Goal: Task Accomplishment & Management: Manage account settings

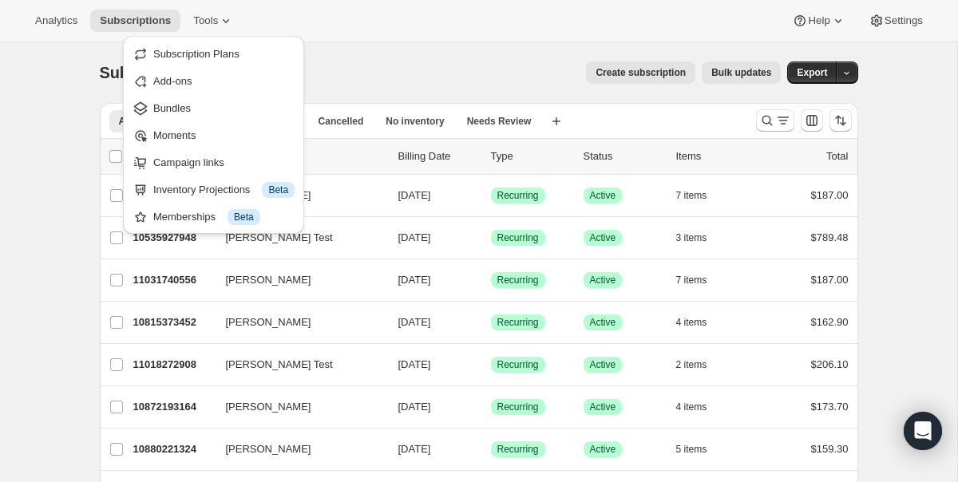
click at [236, 93] on ul "Subscription Plans Add-ons Bundles Moments Campaign links Inventory Projections…" at bounding box center [214, 135] width 172 height 188
click at [211, 105] on span "Bundles" at bounding box center [223, 109] width 141 height 16
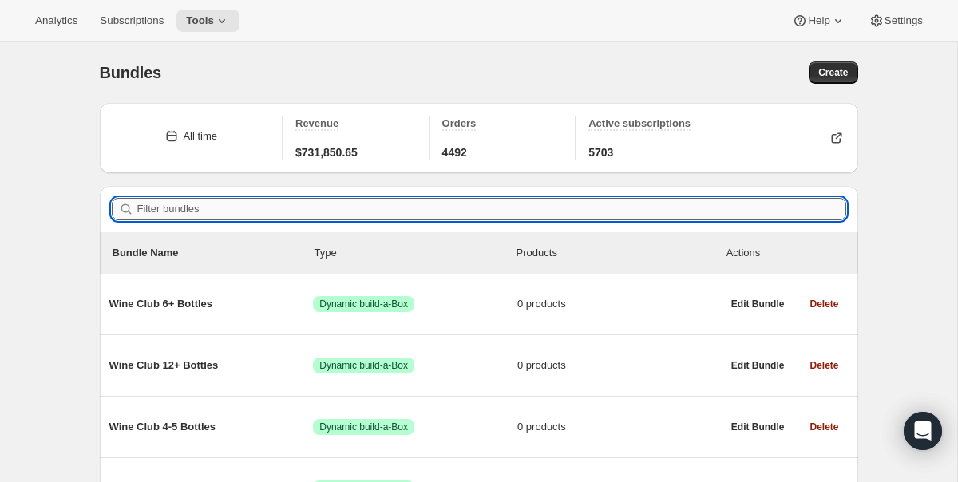
click at [256, 212] on input "Filter bundles" at bounding box center [491, 209] width 709 height 22
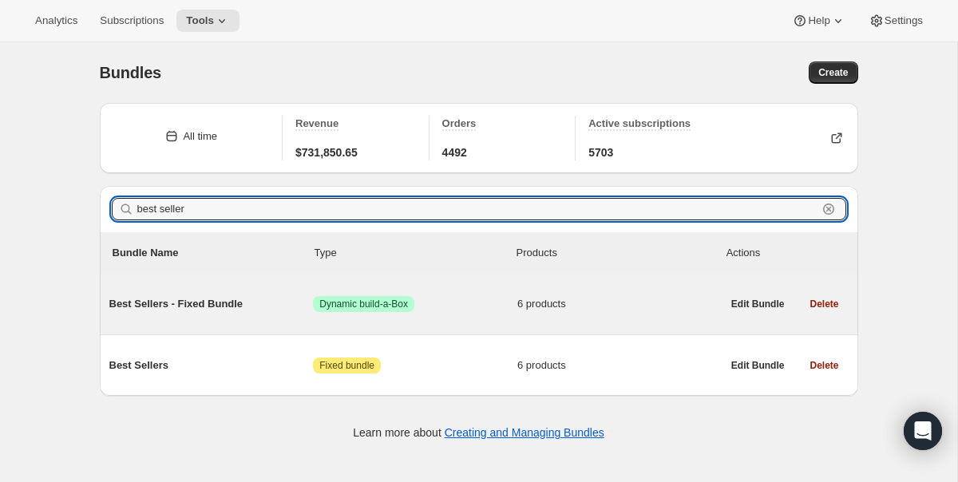
type input "best seller"
click at [221, 305] on span "Best Sellers - Fixed Bundle" at bounding box center [211, 304] width 204 height 16
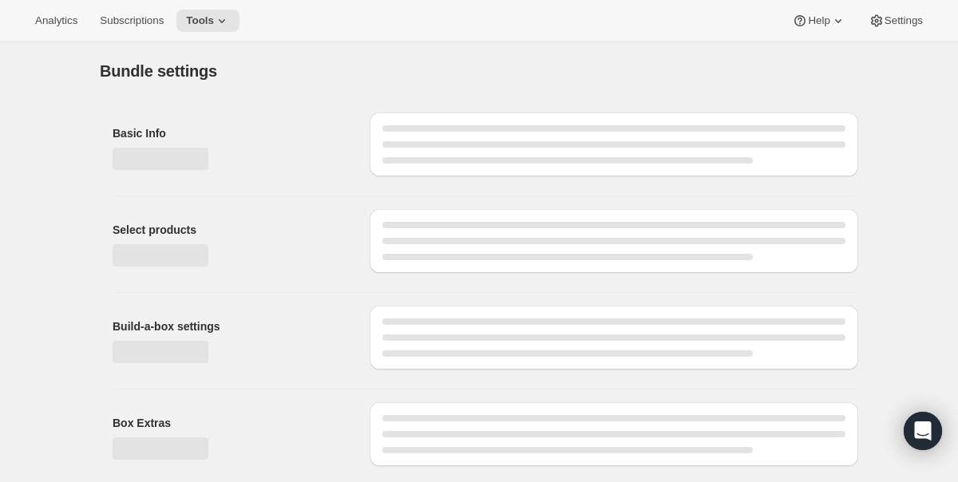
type input "Best Sellers - Fixed Bundle"
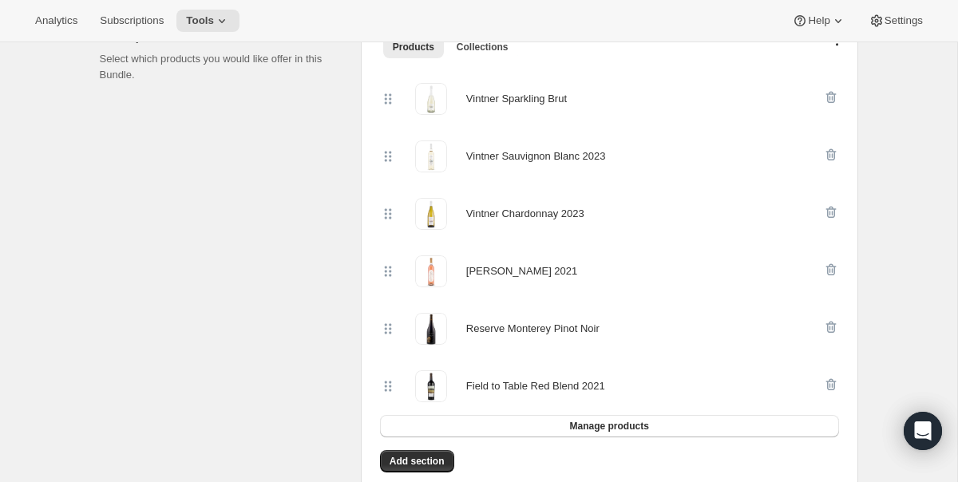
scroll to position [399, 0]
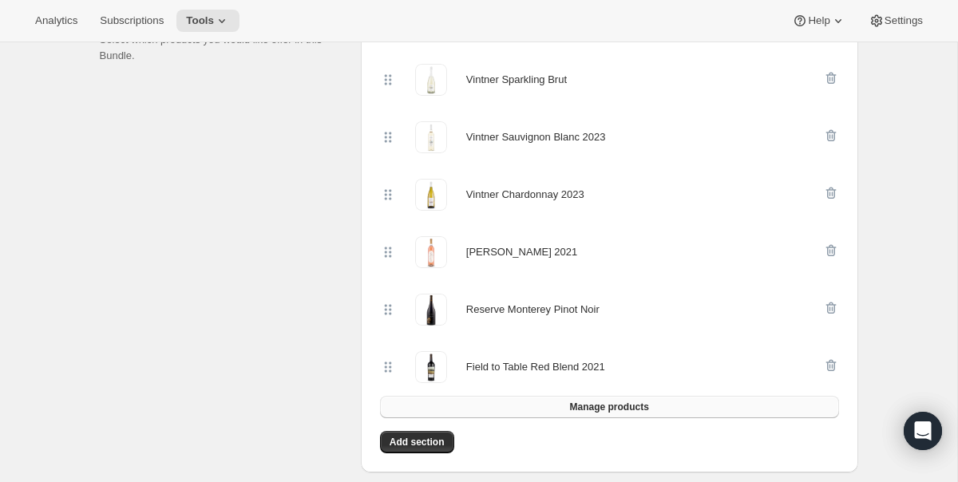
click at [613, 400] on button "Manage products" at bounding box center [609, 407] width 459 height 22
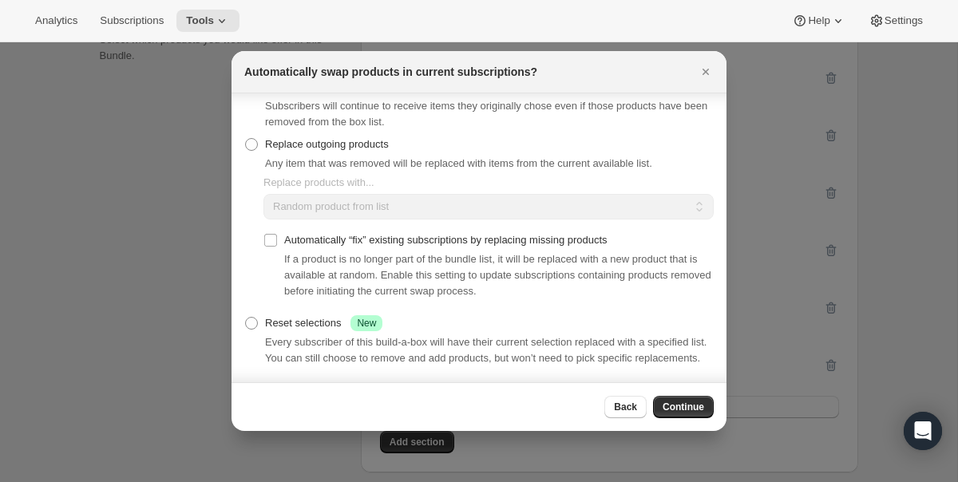
scroll to position [46, 0]
click at [691, 409] on span "Continue" at bounding box center [684, 407] width 42 height 13
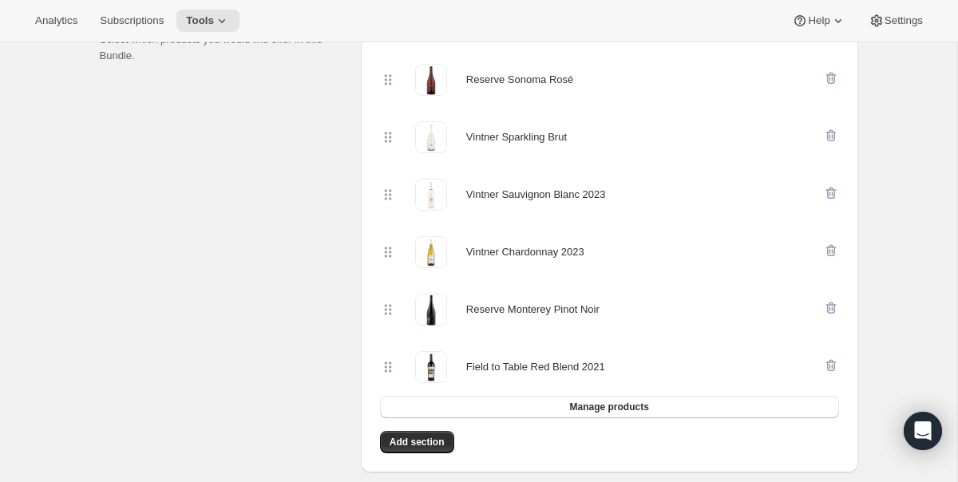
scroll to position [0, 0]
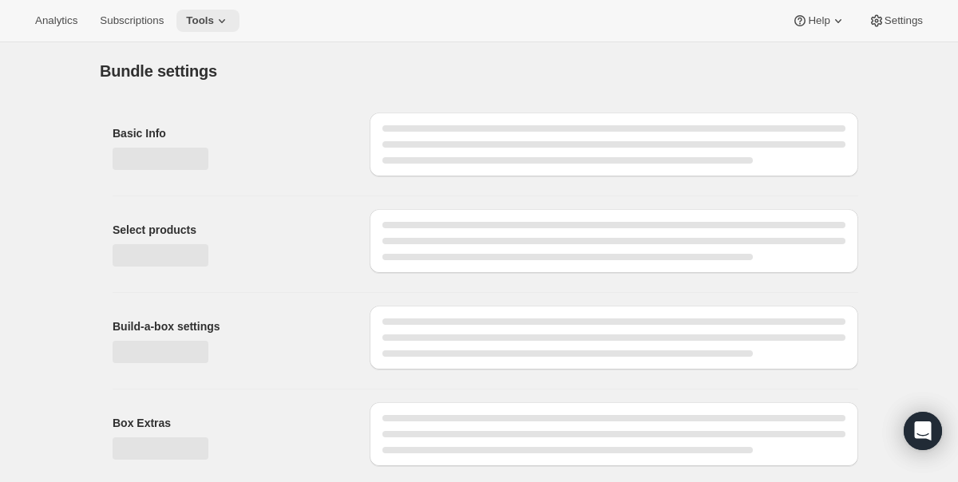
type input "Best Sellers - Fixed Bundle"
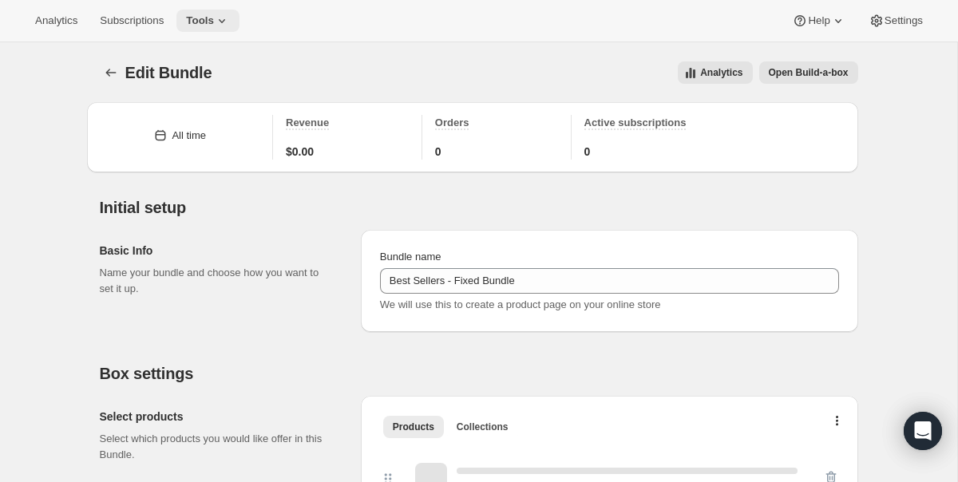
click at [214, 14] on span "Tools" at bounding box center [200, 20] width 28 height 13
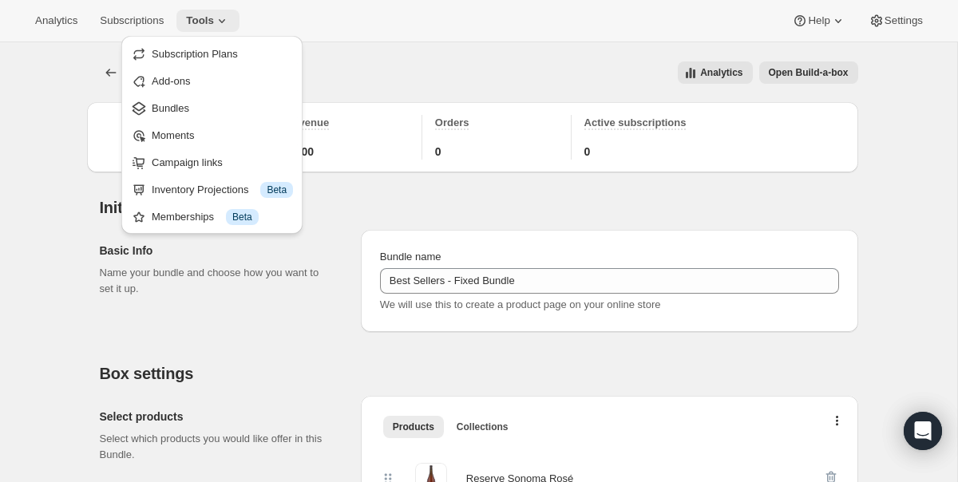
click at [214, 14] on span "Tools" at bounding box center [200, 20] width 28 height 13
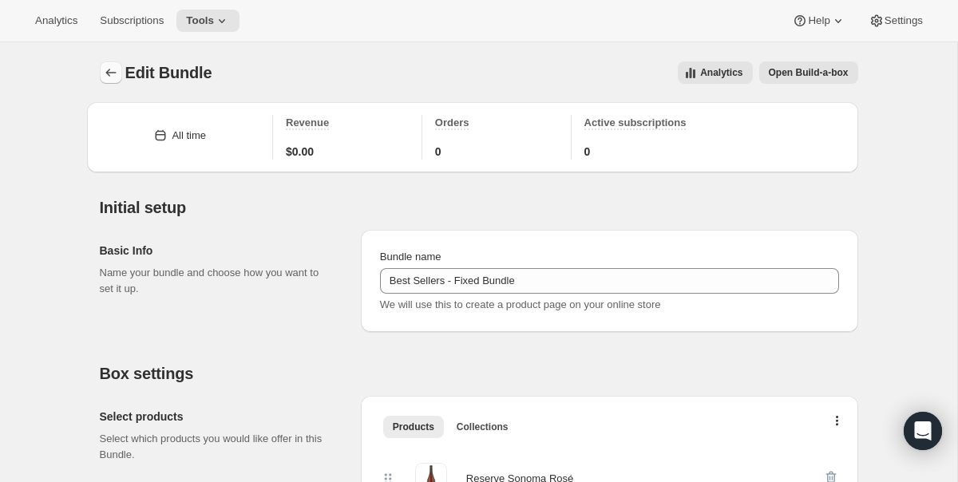
click at [109, 65] on button "Bundles" at bounding box center [111, 72] width 22 height 22
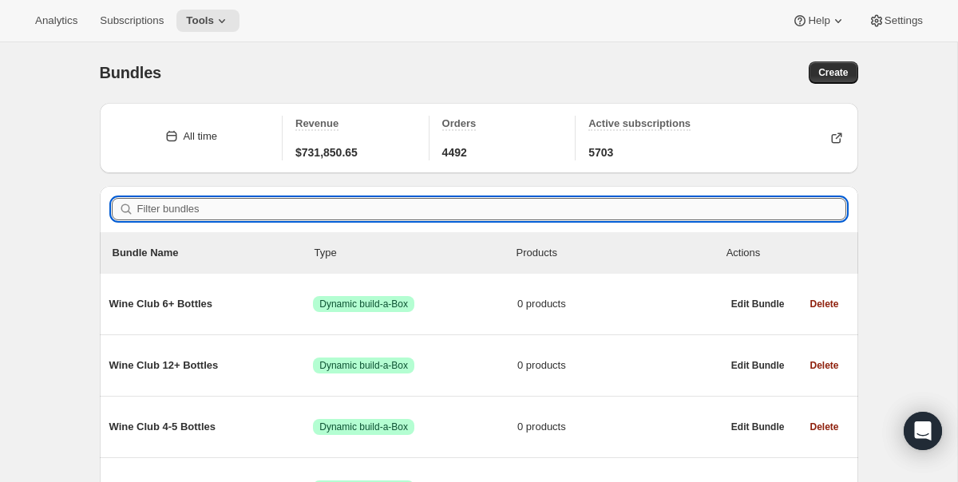
click at [311, 204] on input "Filter bundles" at bounding box center [491, 209] width 709 height 22
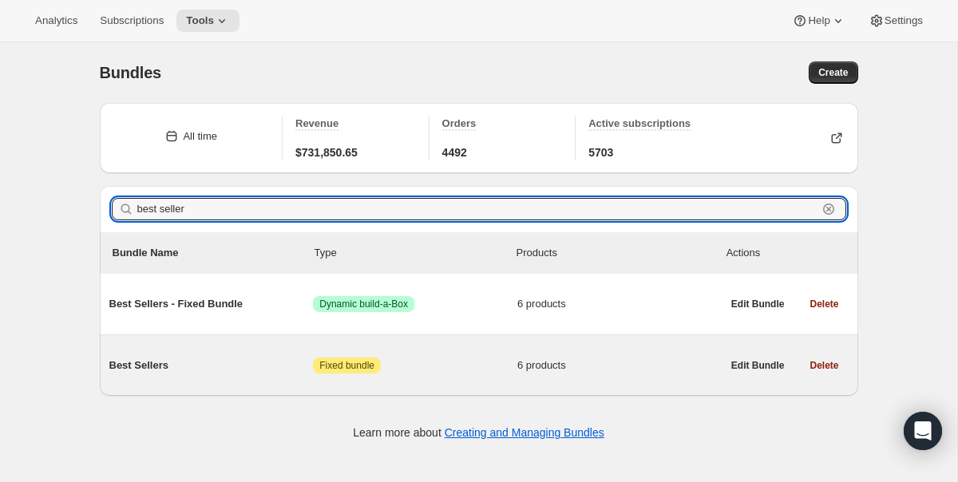
type input "best seller"
click at [223, 374] on div "Best Sellers Attention Fixed bundle 6 products" at bounding box center [415, 366] width 613 height 16
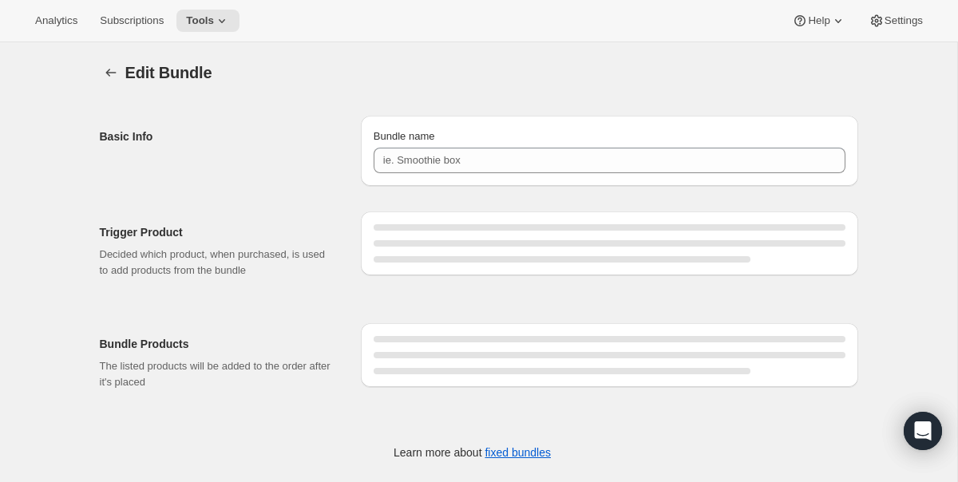
type input "Best Sellers"
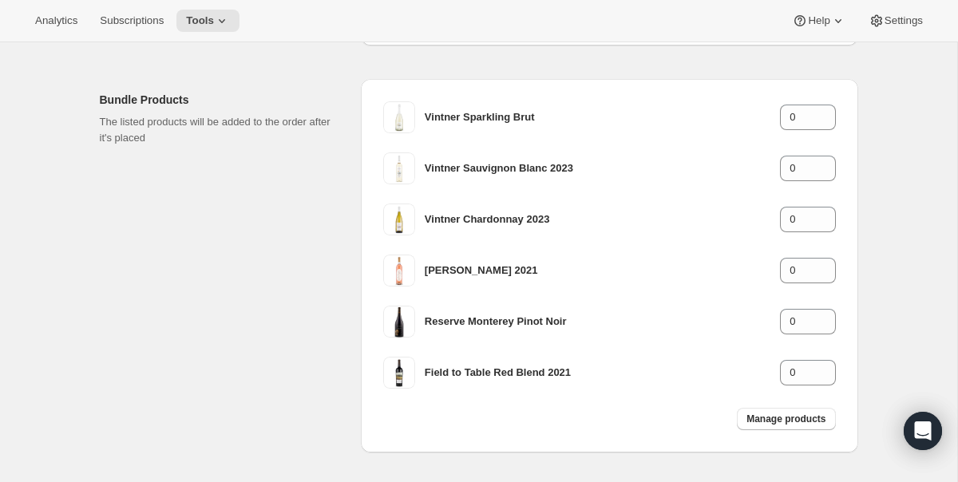
scroll to position [245, 0]
click at [786, 417] on span "Manage products" at bounding box center [786, 418] width 79 height 13
type input "1"
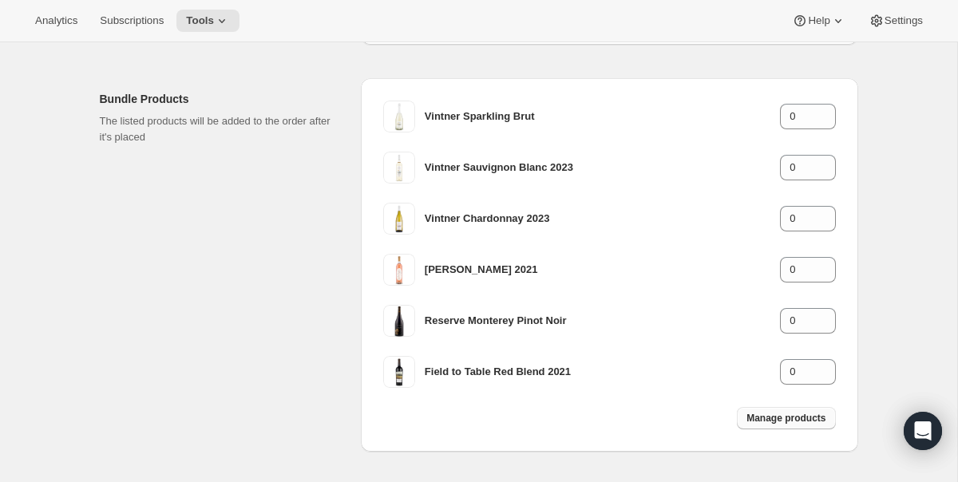
type input "1"
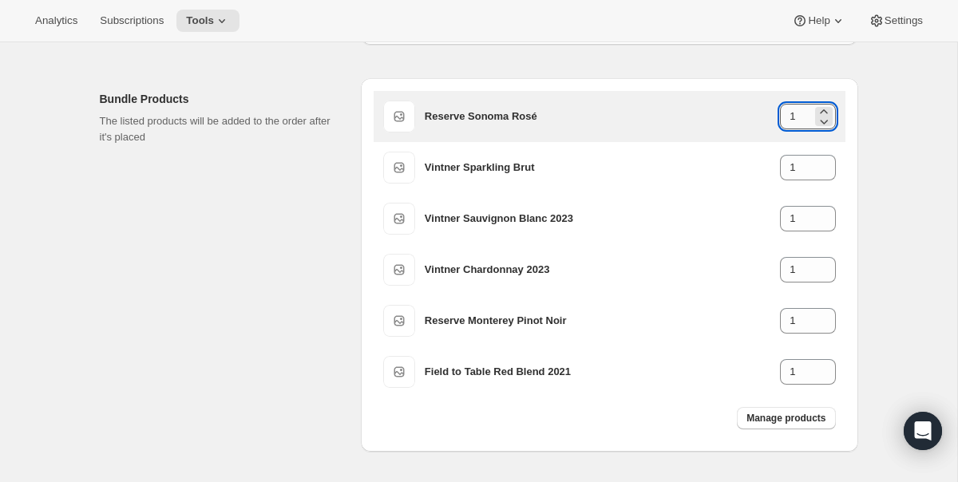
click at [803, 120] on input "1" at bounding box center [795, 117] width 31 height 26
drag, startPoint x: 803, startPoint y: 120, endPoint x: 732, endPoint y: 120, distance: 70.3
click at [732, 120] on div "Reserve Sonoma Rosé 1" at bounding box center [630, 117] width 411 height 26
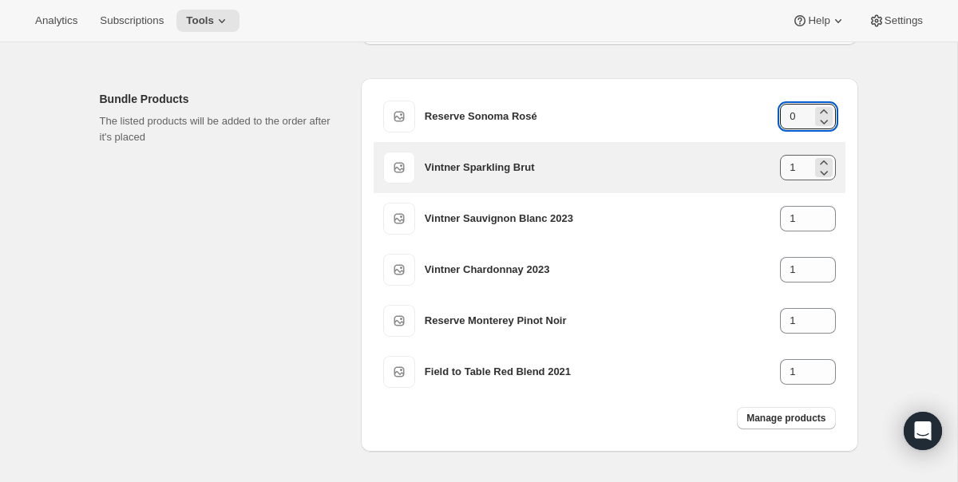
type input "0"
drag, startPoint x: 799, startPoint y: 165, endPoint x: 767, endPoint y: 165, distance: 31.9
click at [768, 165] on div "Vintner Sparkling Brut 1" at bounding box center [630, 168] width 411 height 26
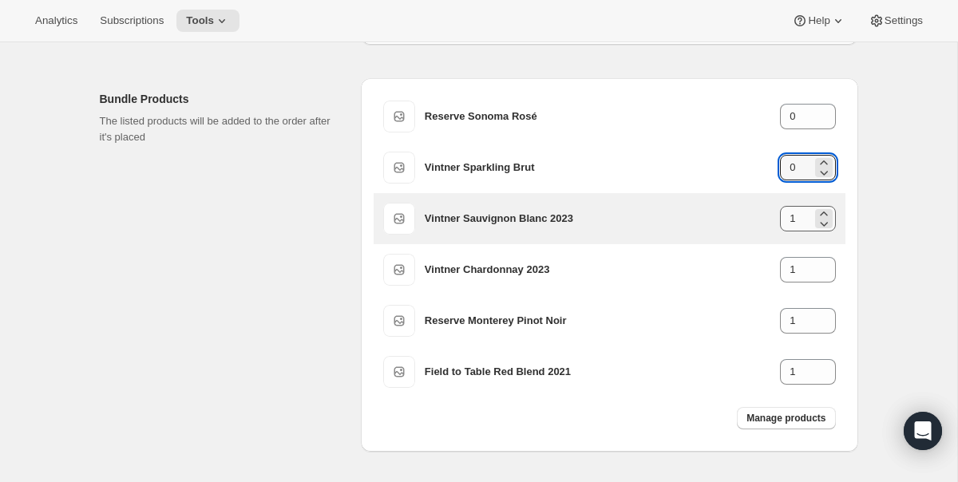
type input "0"
drag, startPoint x: 805, startPoint y: 218, endPoint x: 731, endPoint y: 217, distance: 74.3
click at [736, 218] on div "Vintner Sauvignon Blanc 2023 1" at bounding box center [630, 219] width 411 height 26
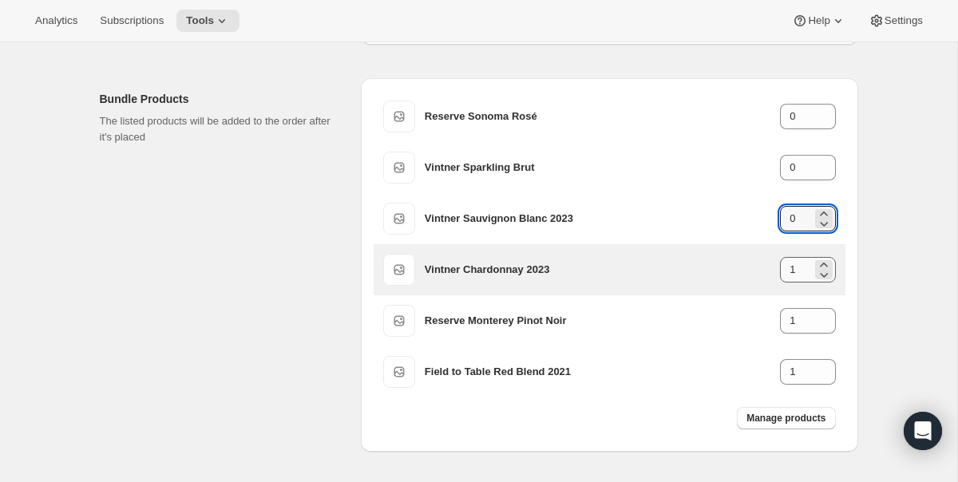
type input "0"
drag, startPoint x: 803, startPoint y: 276, endPoint x: 777, endPoint y: 276, distance: 26.4
click at [783, 276] on input "1" at bounding box center [795, 270] width 31 height 26
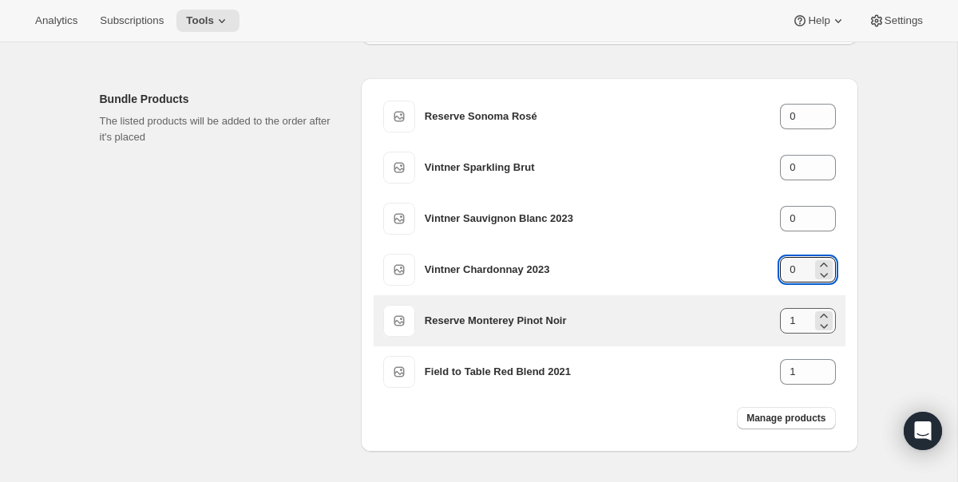
type input "0"
drag, startPoint x: 809, startPoint y: 330, endPoint x: 746, endPoint y: 330, distance: 63.1
click at [756, 330] on div "Reserve Monterey Pinot Noir 1" at bounding box center [630, 321] width 411 height 26
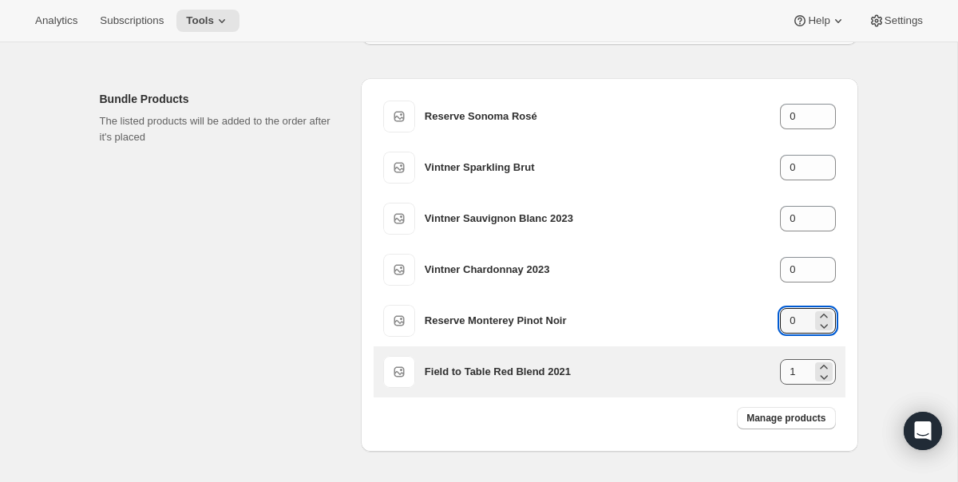
type input "0"
drag, startPoint x: 803, startPoint y: 372, endPoint x: 771, endPoint y: 371, distance: 32.0
click at [771, 372] on div "Field to Table Red Blend 2021 1" at bounding box center [630, 372] width 411 height 26
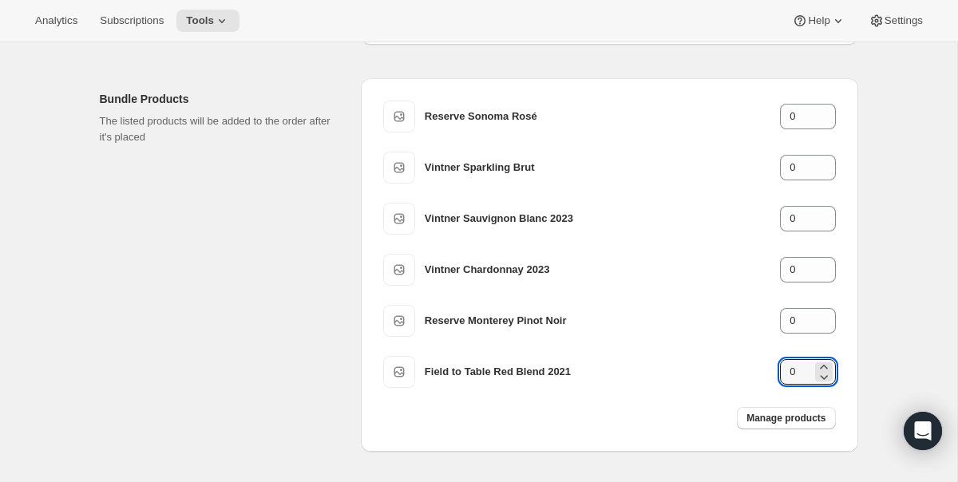
type input "0"
click at [892, 334] on div "Edit Bundle. This page is ready Edit Bundle Basic Info Bundle name Best Sellers…" at bounding box center [479, 173] width 958 height 752
click at [626, 62] on div "Bundle Products The listed products will be added to the order after it's place…" at bounding box center [479, 255] width 759 height 393
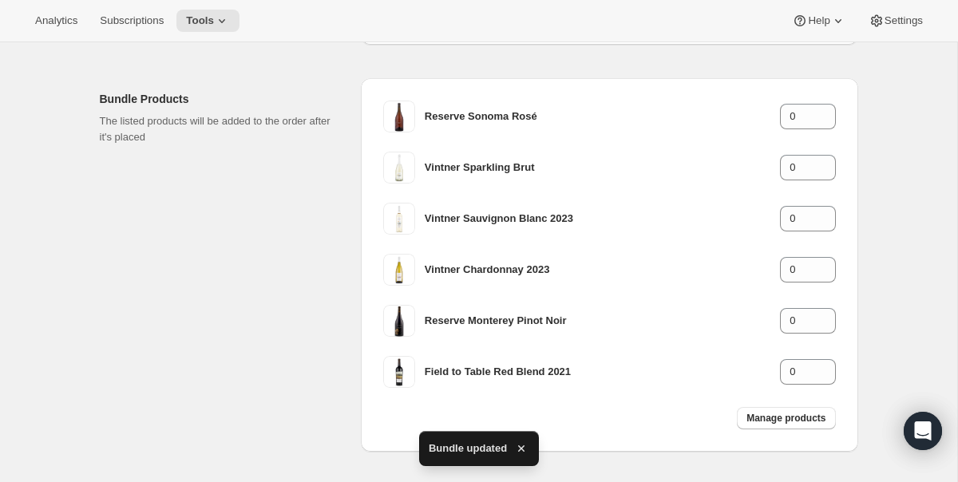
scroll to position [0, 0]
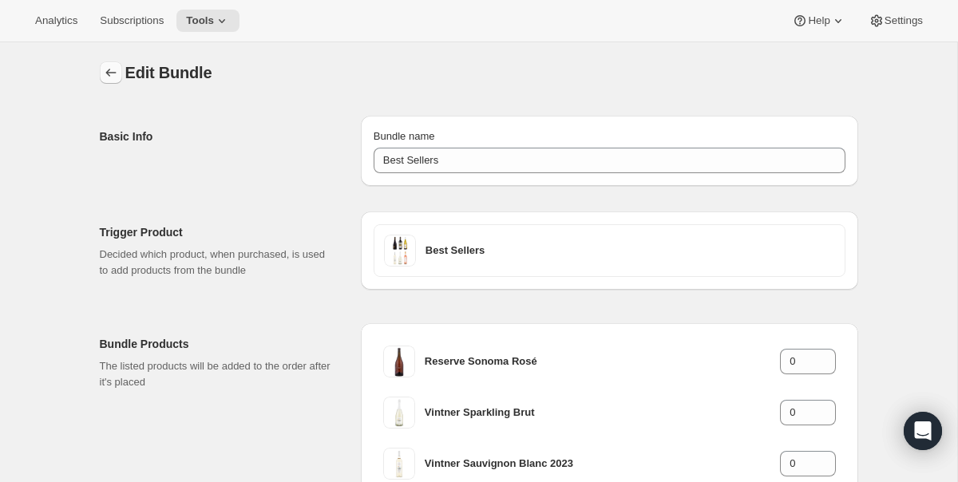
click at [105, 68] on icon "Bundles" at bounding box center [111, 73] width 16 height 16
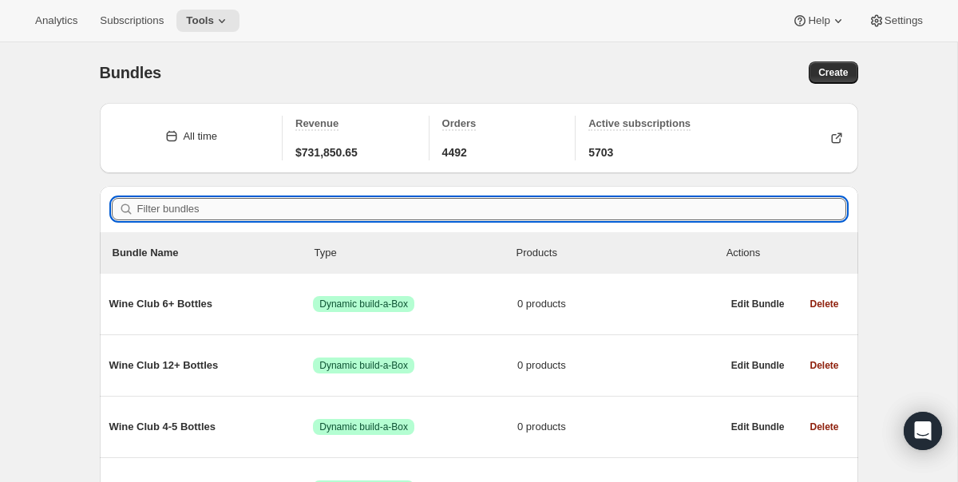
click at [249, 213] on input "Filter bundles" at bounding box center [491, 209] width 709 height 22
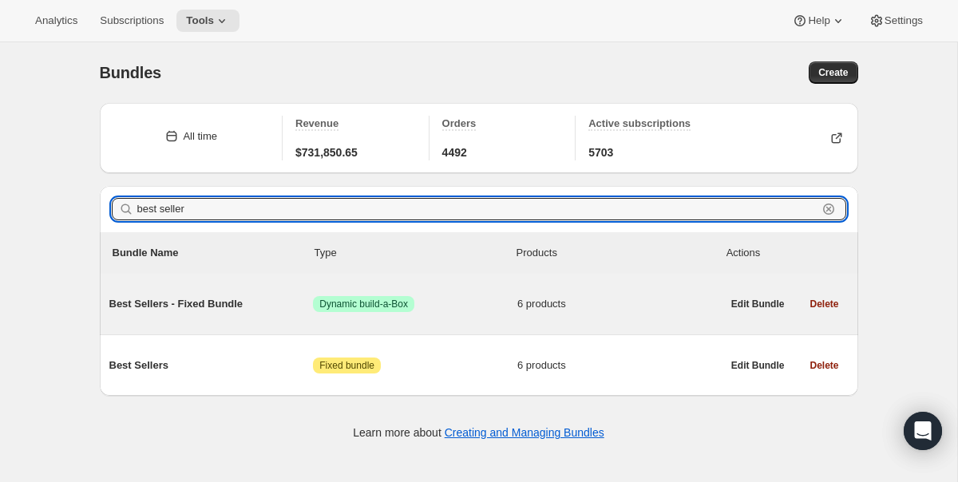
type input "best seller"
click at [264, 304] on span "Best Sellers - Fixed Bundle" at bounding box center [211, 304] width 204 height 16
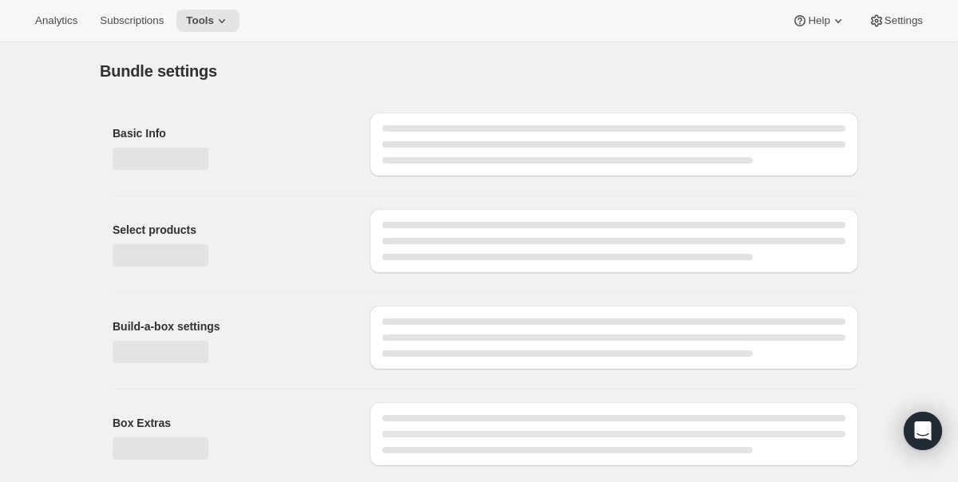
type input "Best Sellers - Fixed Bundle"
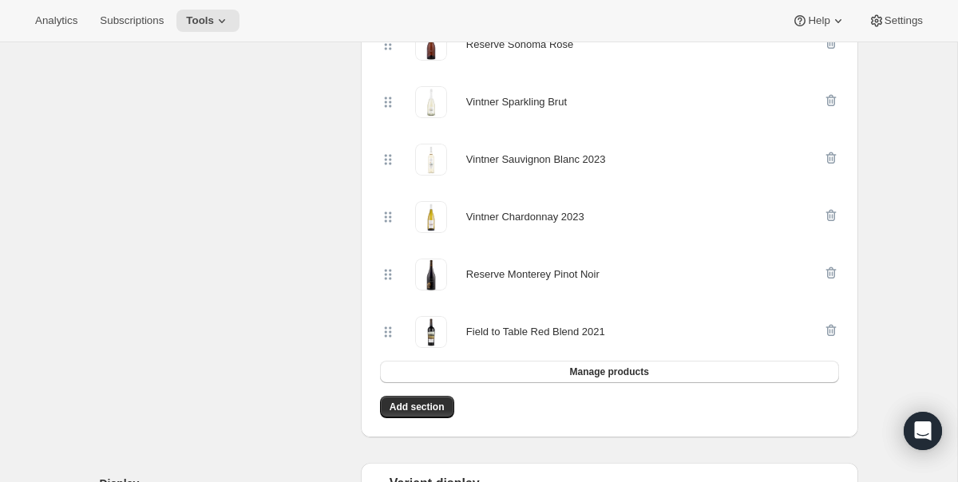
scroll to position [430, 0]
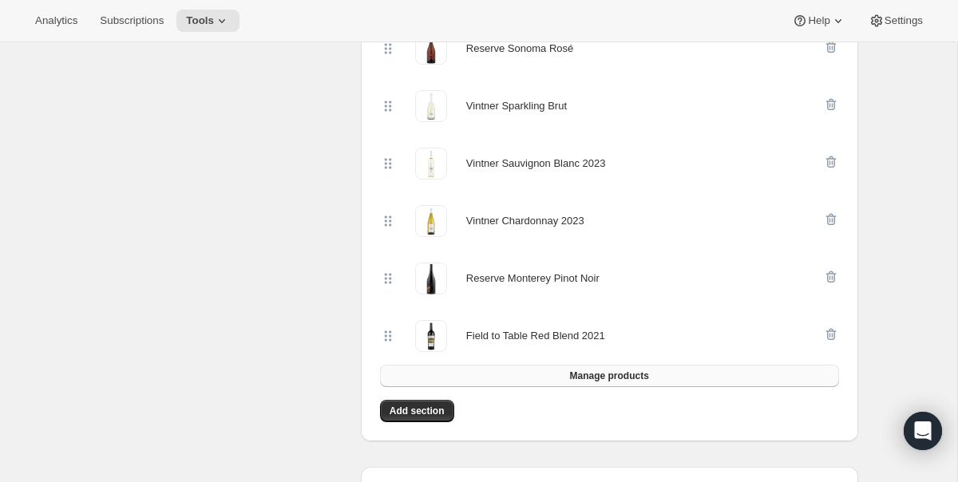
click at [708, 378] on button "Manage products" at bounding box center [609, 376] width 459 height 22
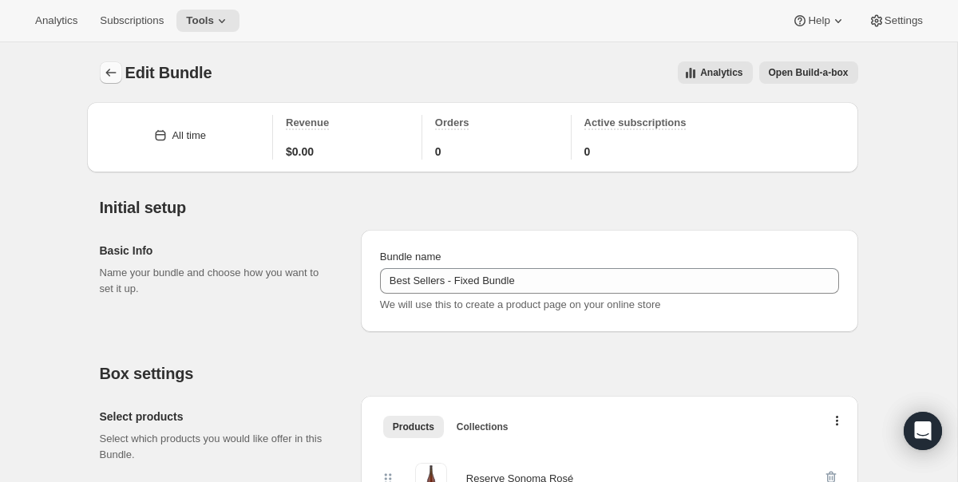
click at [105, 63] on button "Bundles" at bounding box center [111, 72] width 22 height 22
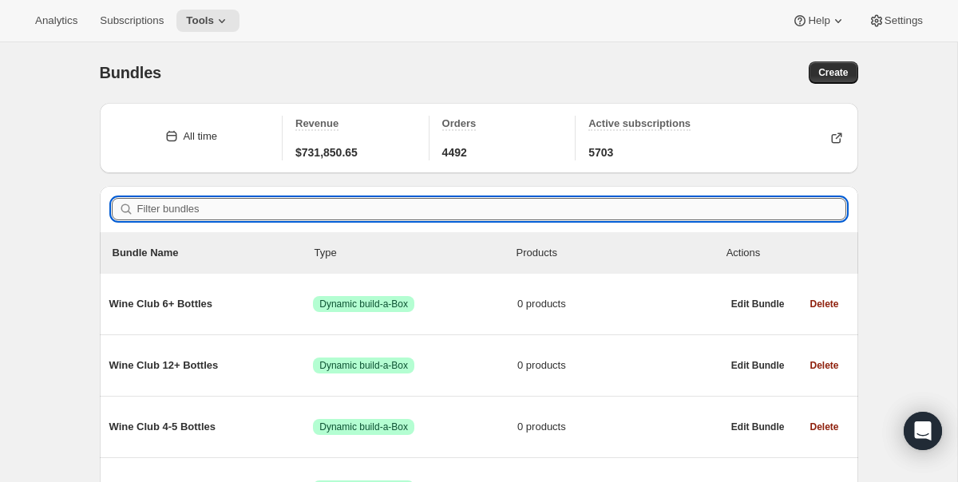
click at [267, 209] on input "Filter bundles" at bounding box center [491, 209] width 709 height 22
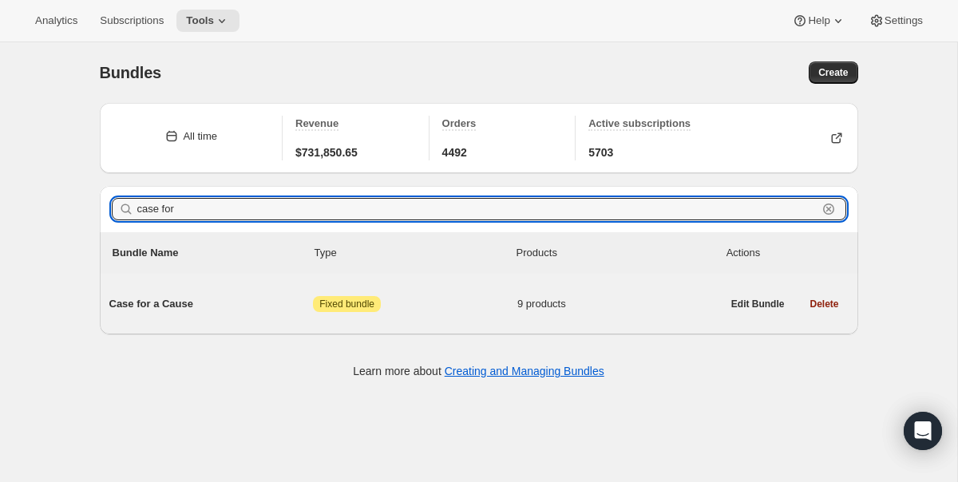
type input "case for"
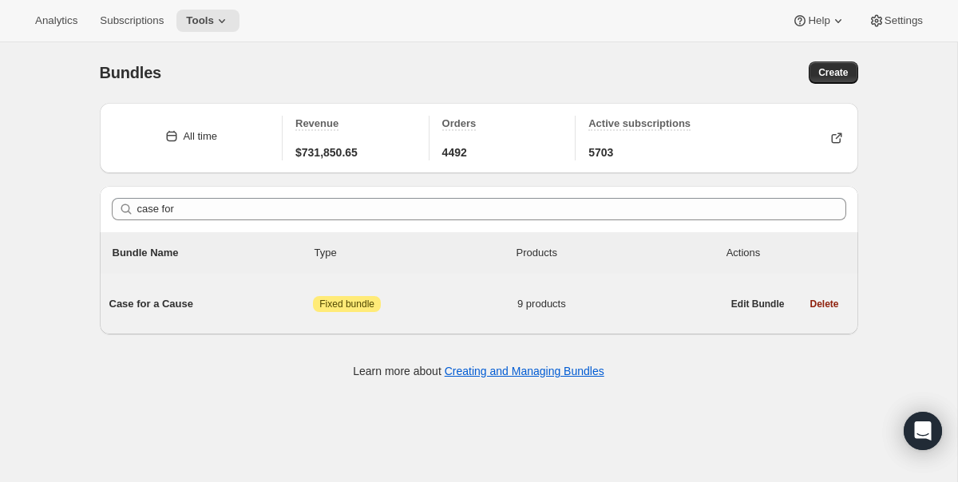
click at [236, 318] on div "Case for a Cause Attention Fixed bundle 9 products" at bounding box center [415, 305] width 613 height 42
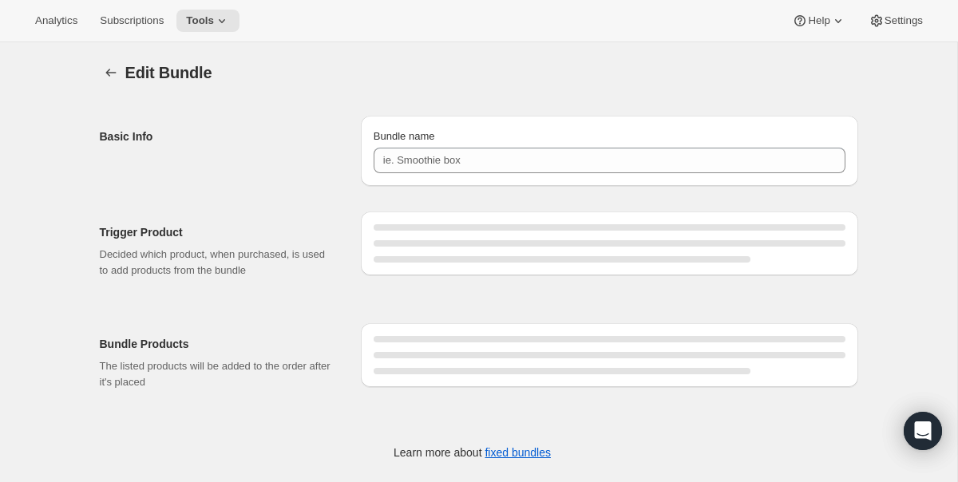
type input "Case for a Cause"
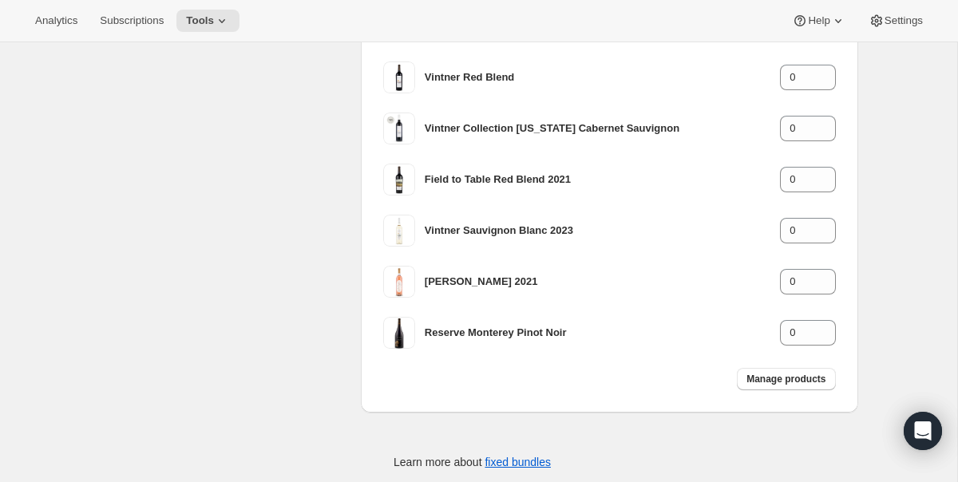
scroll to position [466, 0]
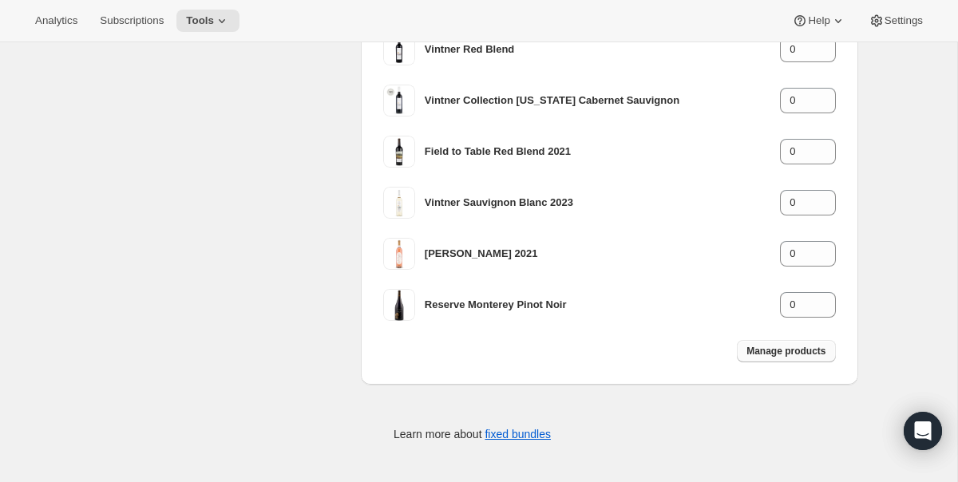
click at [807, 344] on button "Manage products" at bounding box center [786, 351] width 98 height 22
type input "1"
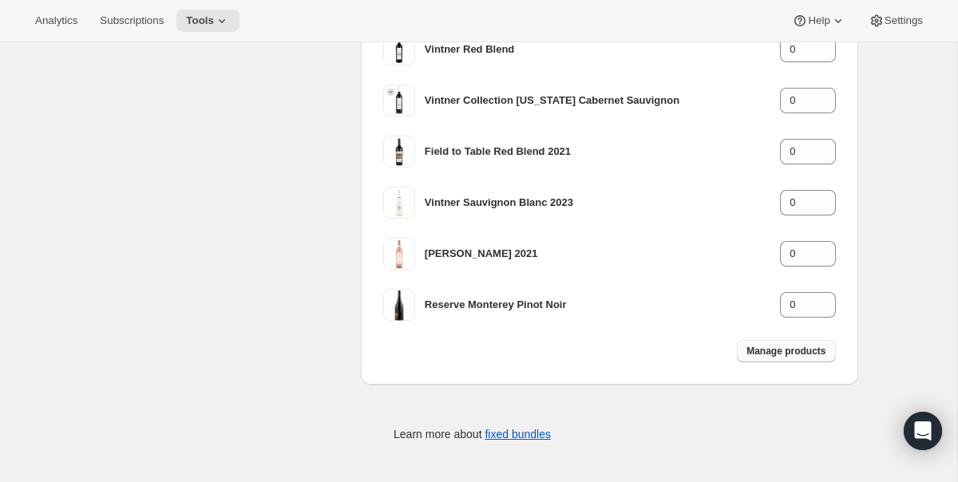
type input "1"
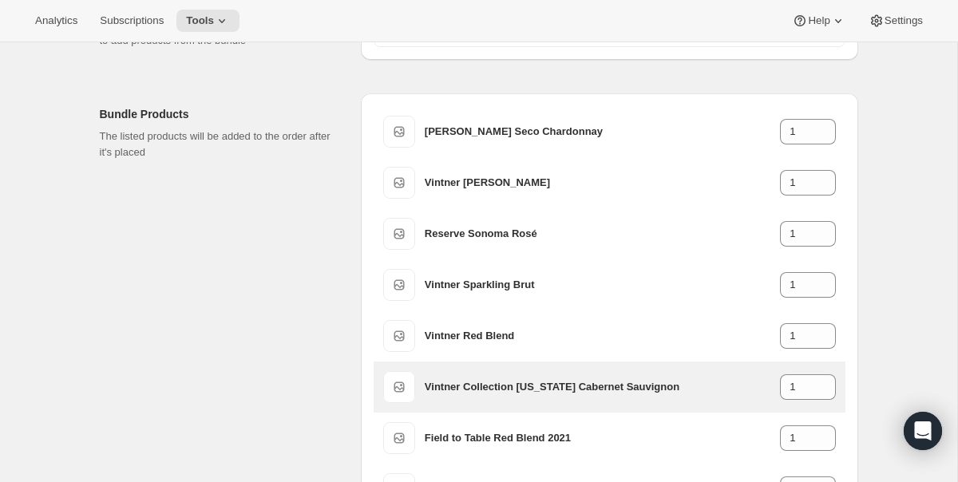
scroll to position [213, 0]
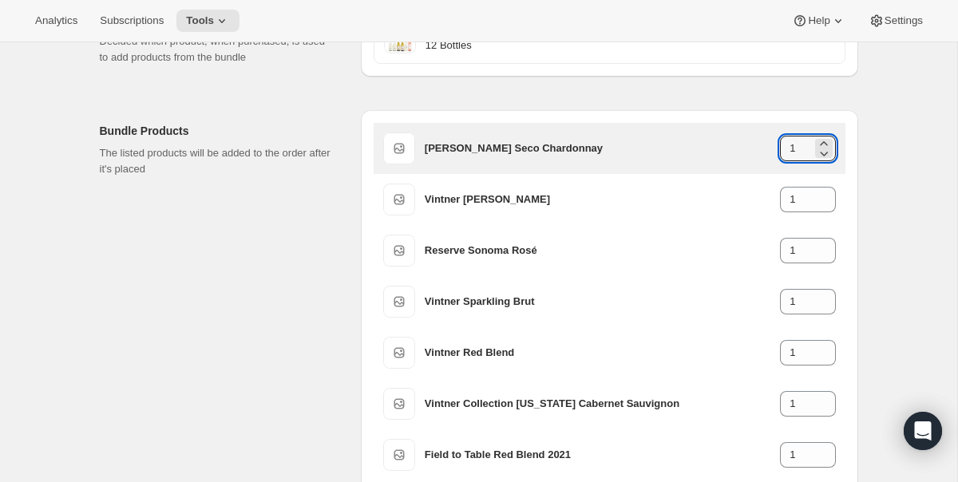
drag, startPoint x: 803, startPoint y: 144, endPoint x: 681, endPoint y: 142, distance: 121.4
click at [681, 142] on div "Arroyo Seco Chardonnay 1" at bounding box center [630, 149] width 411 height 26
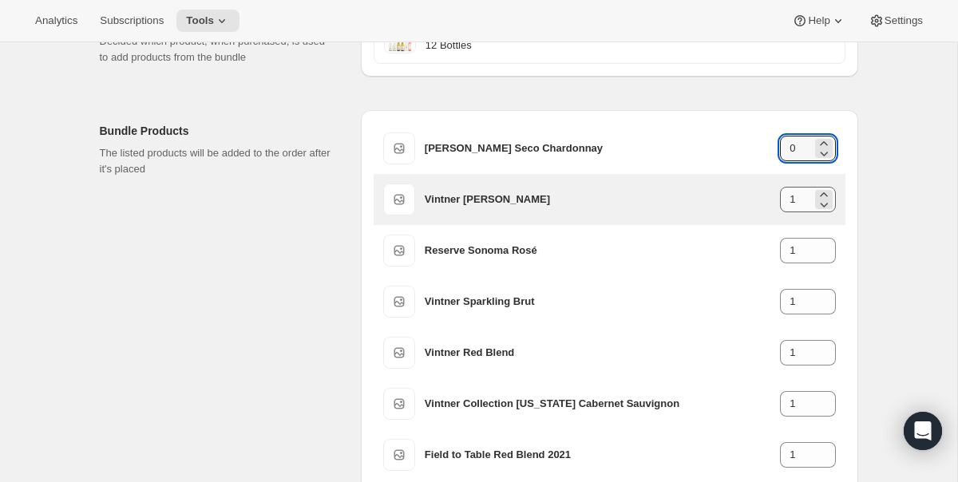
type input "0"
drag, startPoint x: 806, startPoint y: 200, endPoint x: 768, endPoint y: 200, distance: 38.3
click at [768, 200] on div "Vintner Pinot Grigio 1" at bounding box center [630, 200] width 411 height 26
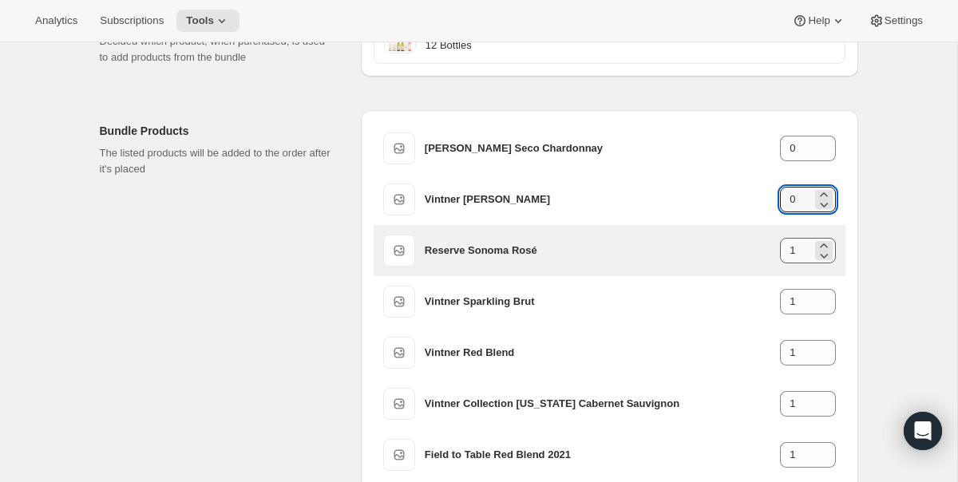
type input "0"
drag, startPoint x: 808, startPoint y: 252, endPoint x: 761, endPoint y: 252, distance: 47.1
click at [762, 252] on div "Reserve Sonoma Rosé 1" at bounding box center [630, 251] width 411 height 26
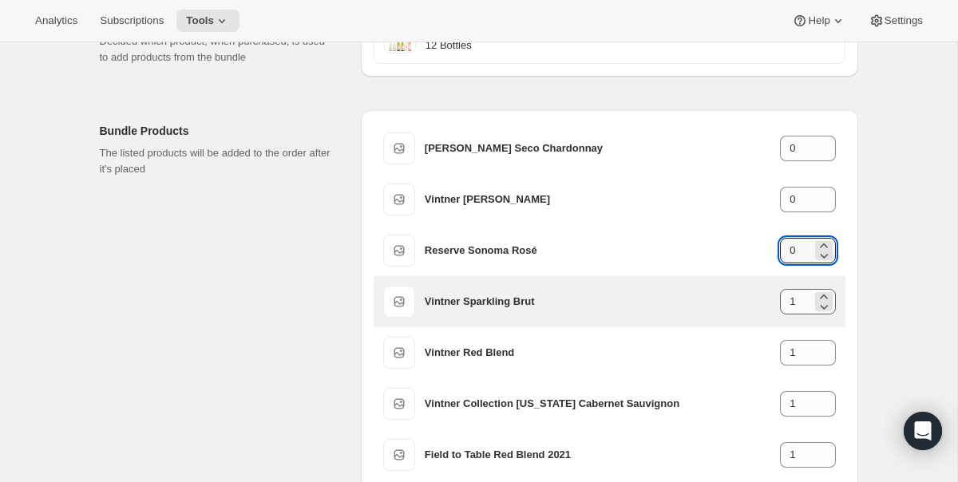
type input "0"
drag, startPoint x: 801, startPoint y: 303, endPoint x: 772, endPoint y: 303, distance: 28.8
click at [772, 303] on div "Vintner Sparkling Brut 1" at bounding box center [630, 302] width 411 height 26
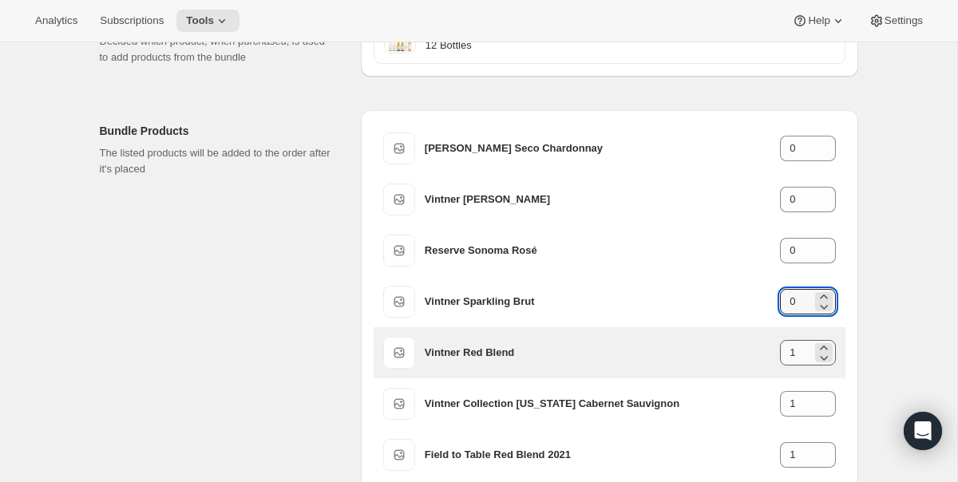
type input "0"
drag, startPoint x: 783, startPoint y: 357, endPoint x: 773, endPoint y: 357, distance: 9.6
click at [773, 357] on div "Vintner Red Blend 1" at bounding box center [630, 353] width 411 height 26
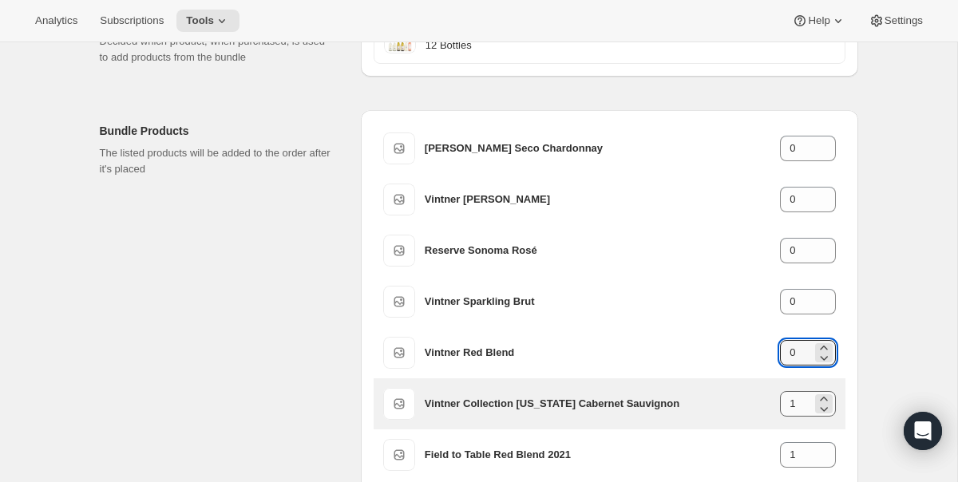
type input "0"
drag, startPoint x: 811, startPoint y: 404, endPoint x: 756, endPoint y: 404, distance: 54.3
click at [756, 404] on div "Vintner Collection California Cabernet Sauvignon 1" at bounding box center [630, 404] width 411 height 26
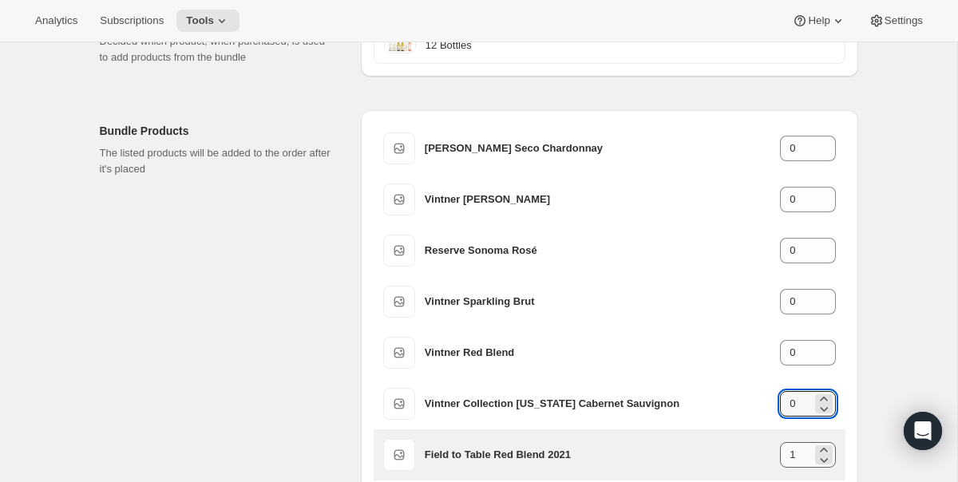
type input "0"
drag, startPoint x: 801, startPoint y: 457, endPoint x: 744, endPoint y: 457, distance: 57.5
click at [744, 457] on div "Field to Table Red Blend 2021 1" at bounding box center [630, 455] width 411 height 26
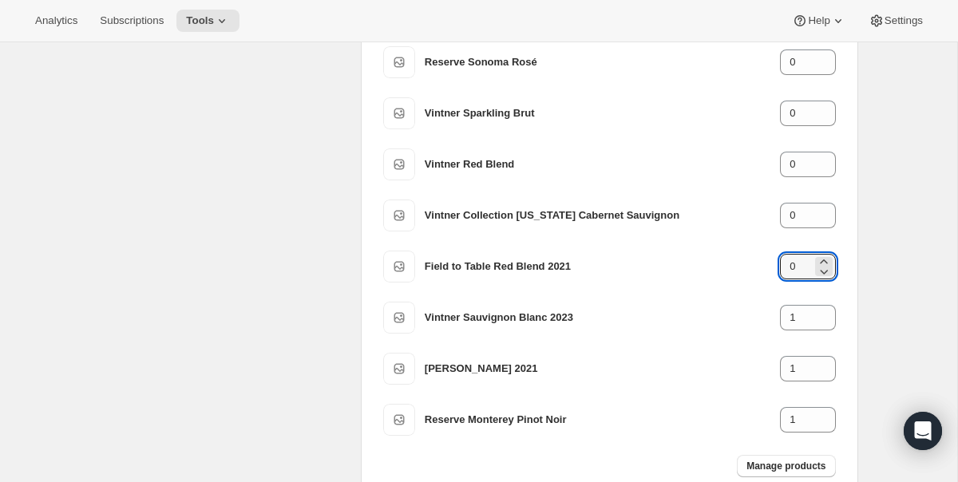
scroll to position [408, 0]
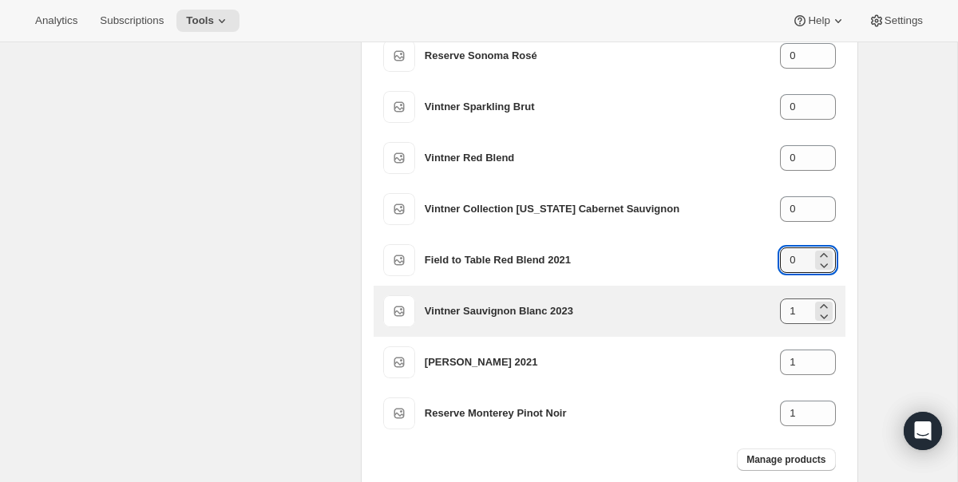
type input "0"
drag, startPoint x: 809, startPoint y: 313, endPoint x: 773, endPoint y: 313, distance: 35.9
click at [774, 313] on div "Vintner Sauvignon Blanc 2023 1" at bounding box center [630, 312] width 411 height 26
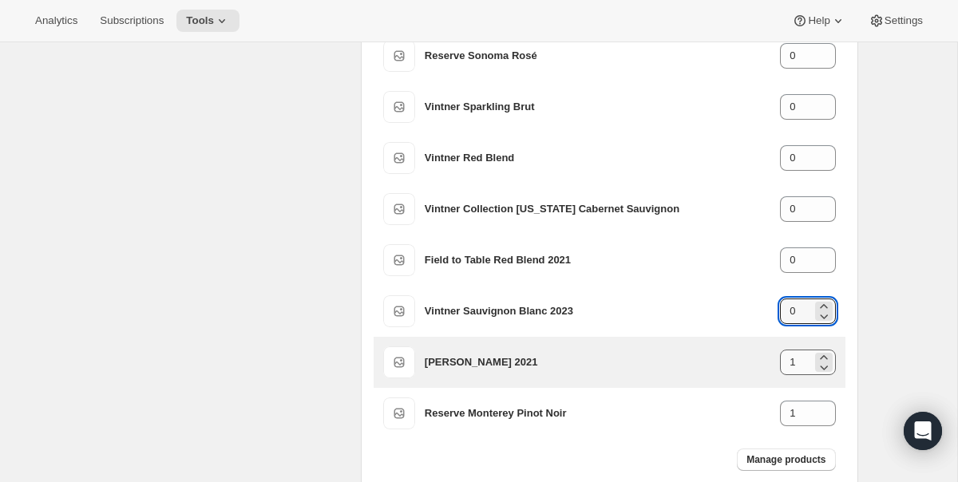
type input "0"
drag, startPoint x: 803, startPoint y: 359, endPoint x: 771, endPoint y: 359, distance: 31.1
click at [771, 359] on div "Herstory Rosato 2021 1" at bounding box center [630, 363] width 411 height 26
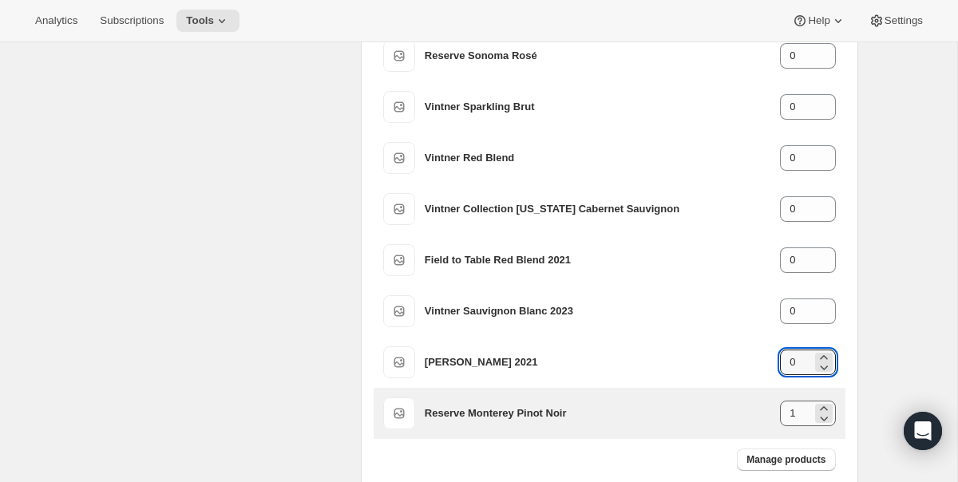
type input "0"
drag, startPoint x: 803, startPoint y: 422, endPoint x: 779, endPoint y: 422, distance: 24.0
click at [780, 422] on input "1" at bounding box center [795, 414] width 31 height 26
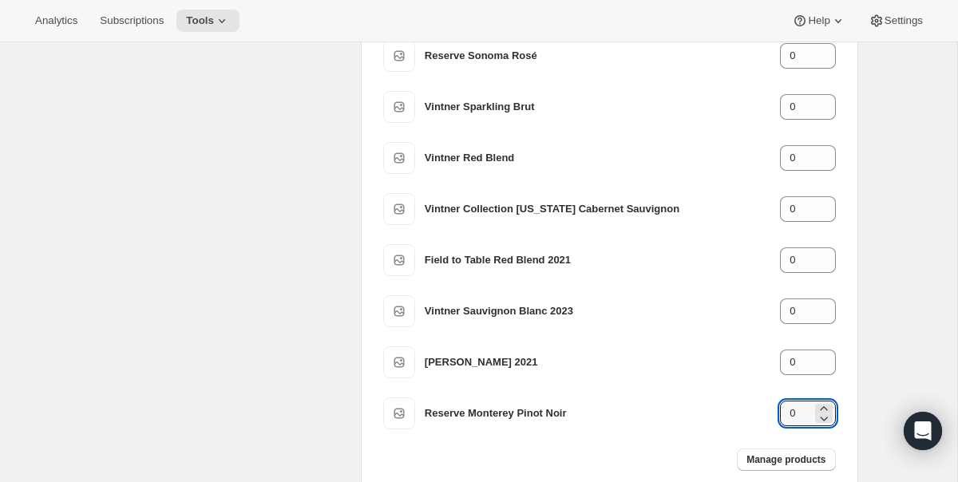
type input "0"
click at [871, 326] on div "Edit Bundle. This page is ready Edit Bundle Basic Info Bundle name Case for a C…" at bounding box center [479, 112] width 797 height 957
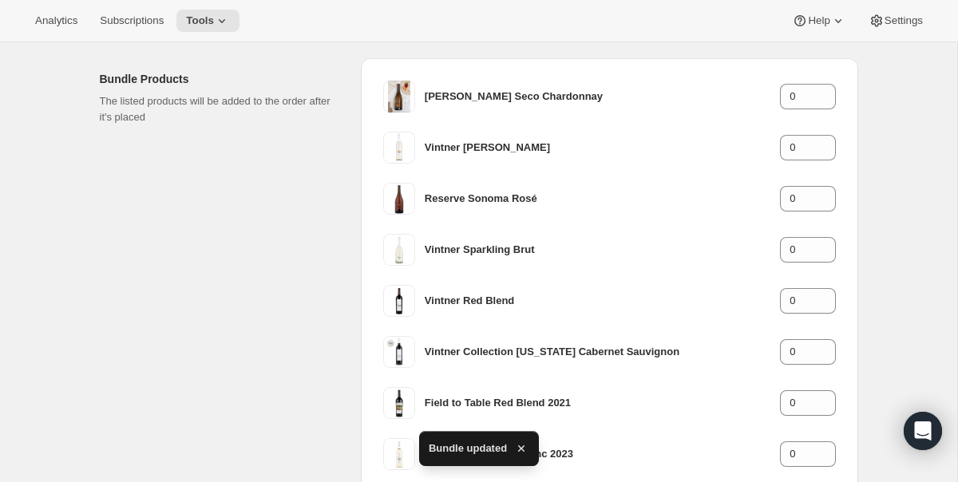
scroll to position [0, 0]
